Goal: Task Accomplishment & Management: Use online tool/utility

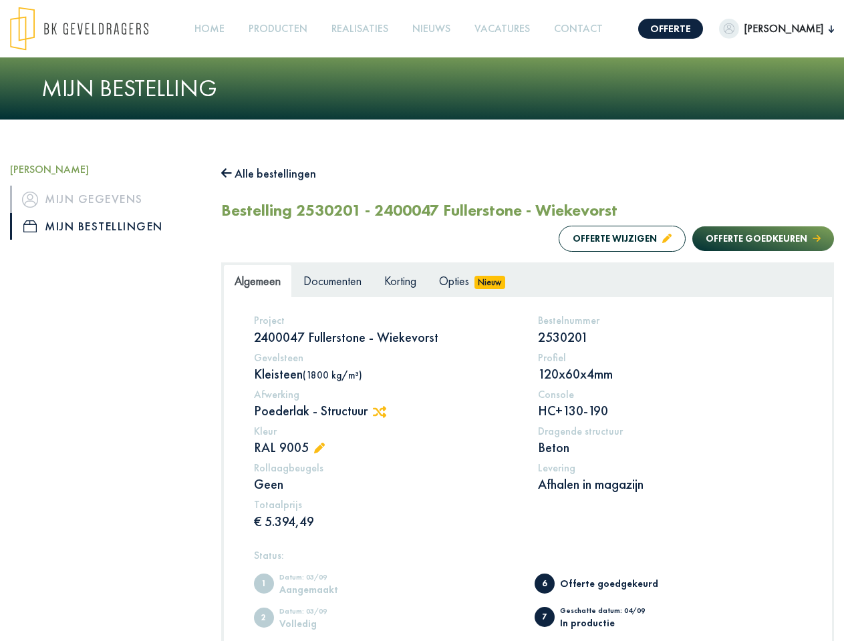
click at [92, 29] on img at bounding box center [79, 29] width 138 height 44
click at [703, 29] on link "Offerte" at bounding box center [670, 29] width 65 height 20
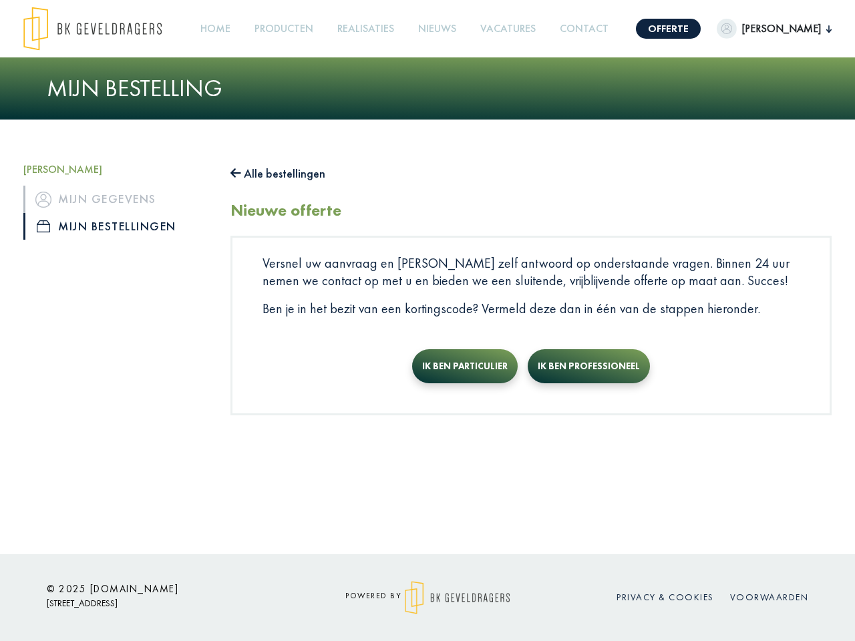
click at [737, 29] on img "button" at bounding box center [727, 29] width 20 height 20
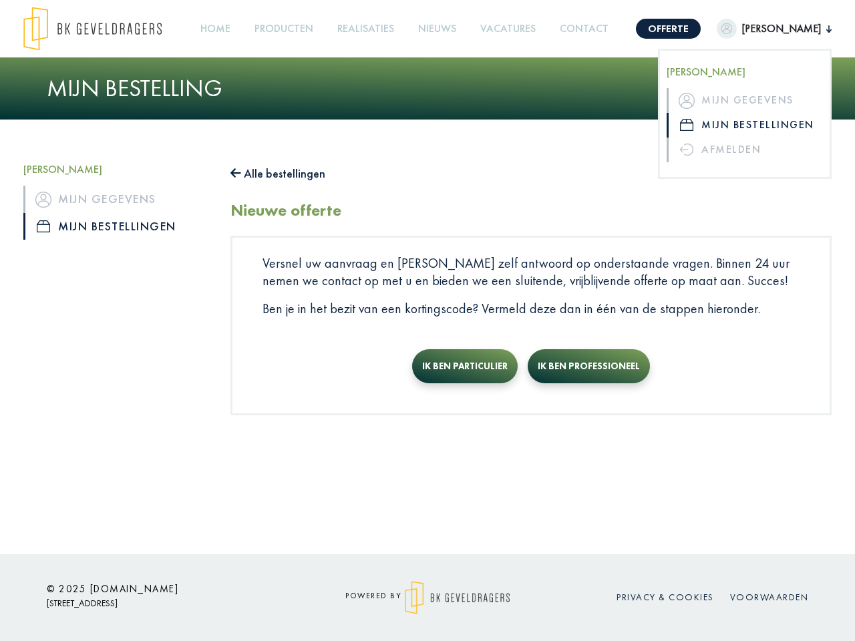
click at [309, 29] on link "Producten +" at bounding box center [283, 29] width 69 height 30
click at [275, 174] on button "Alle bestellingen" at bounding box center [277, 173] width 95 height 21
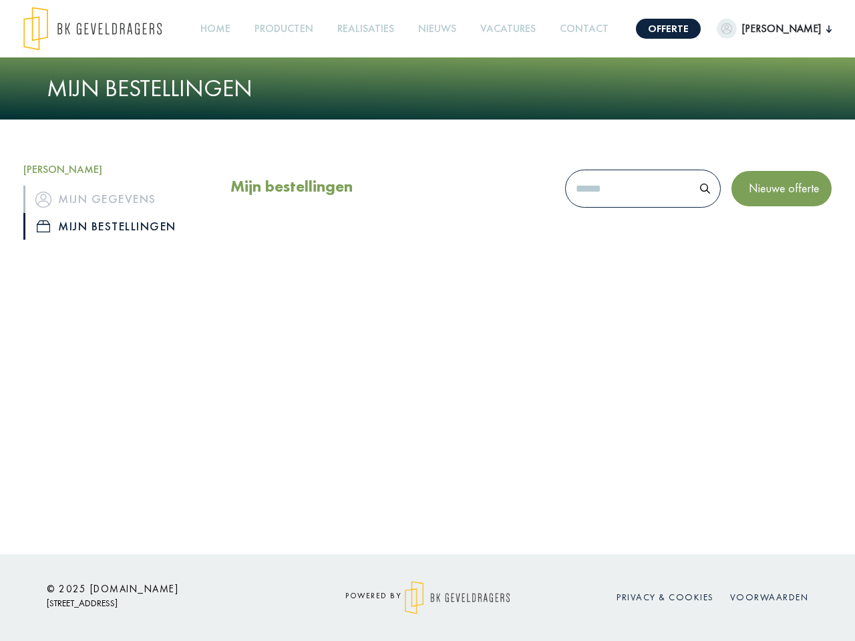
click at [608, 238] on div "Mijn bestellingen Nieuwe offerte" at bounding box center [530, 209] width 621 height 93
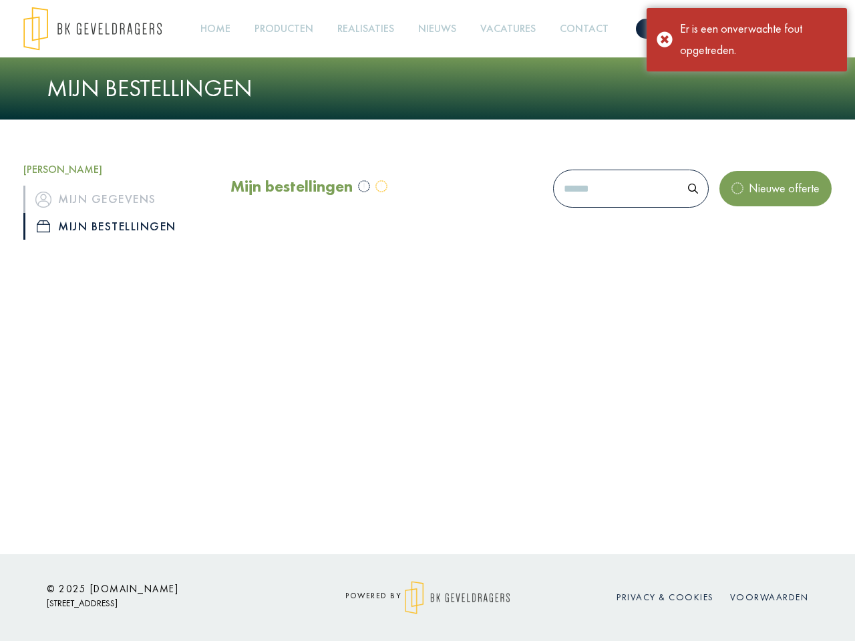
click at [749, 238] on div "Mijn bestellingen Nieuwe offerte" at bounding box center [530, 209] width 621 height 93
click at [384, 412] on div "Offerte [PERSON_NAME], [PERSON_NAME] gegevens Mijn bestellingen Afmelden Home P…" at bounding box center [427, 277] width 855 height 554
click at [323, 449] on div "Offerte [PERSON_NAME], [PERSON_NAME] gegevens Mijn bestellingen Afmelden Home P…" at bounding box center [427, 277] width 855 height 554
